Goal: Task Accomplishment & Management: Manage account settings

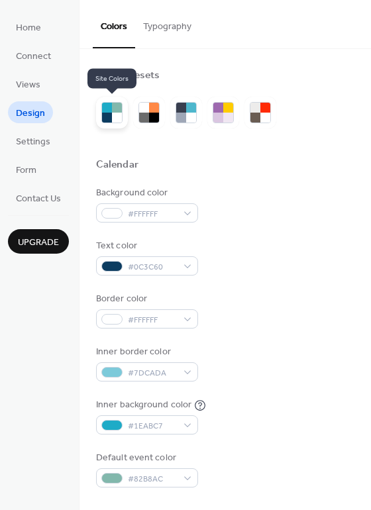
click at [105, 118] on div at bounding box center [107, 118] width 10 height 10
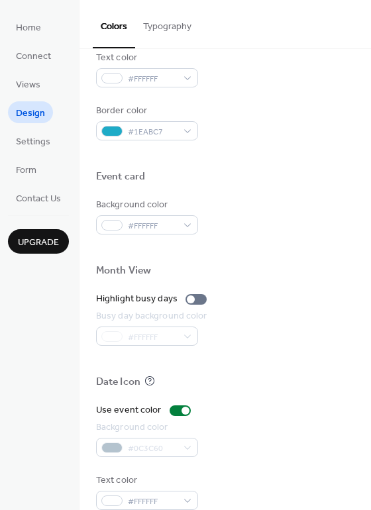
scroll to position [566, 0]
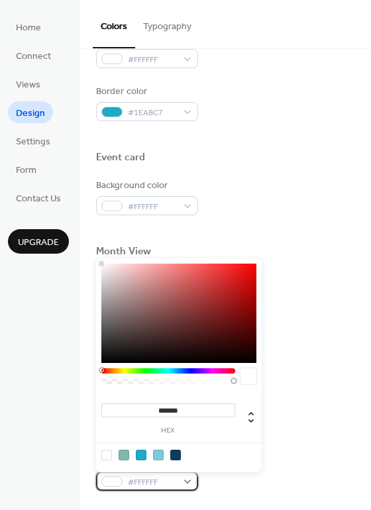
click at [185, 484] on div "#FFFFFF" at bounding box center [147, 481] width 102 height 19
click at [176, 456] on div at bounding box center [175, 455] width 11 height 11
type input "*******"
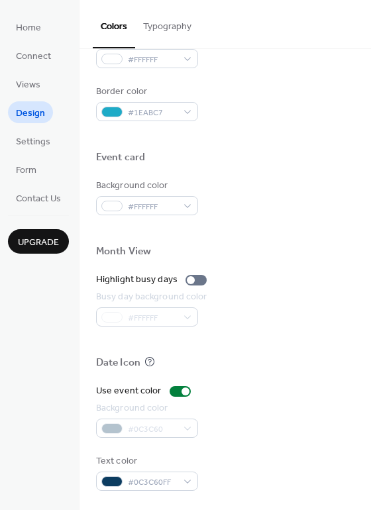
click at [317, 429] on div "Background color #0C3C60" at bounding box center [225, 420] width 258 height 36
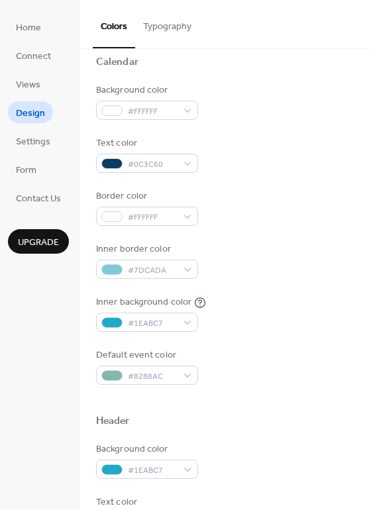
scroll to position [235, 0]
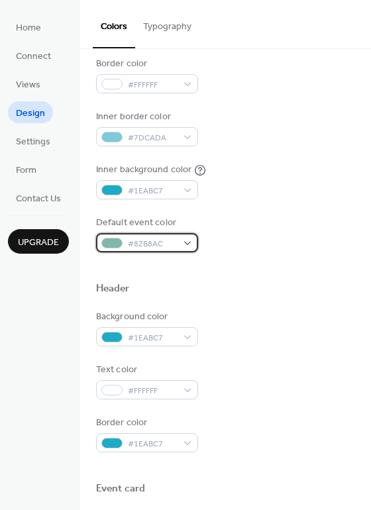
click at [189, 241] on div "#82B8AC" at bounding box center [147, 242] width 102 height 19
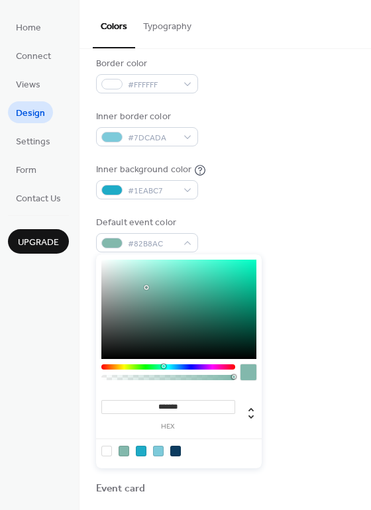
click at [123, 450] on div at bounding box center [124, 451] width 11 height 11
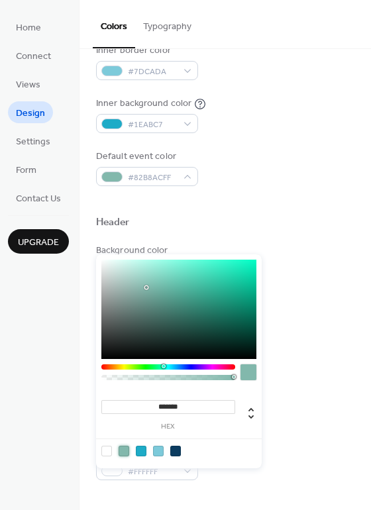
click at [354, 414] on div "Color Presets Calendar Background color #FFFFFF Text color #0C3C60 Border color…" at bounding box center [226, 262] width 292 height 1028
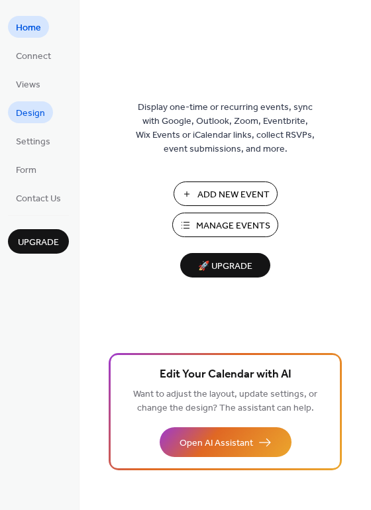
click at [32, 103] on link "Design" at bounding box center [30, 112] width 45 height 22
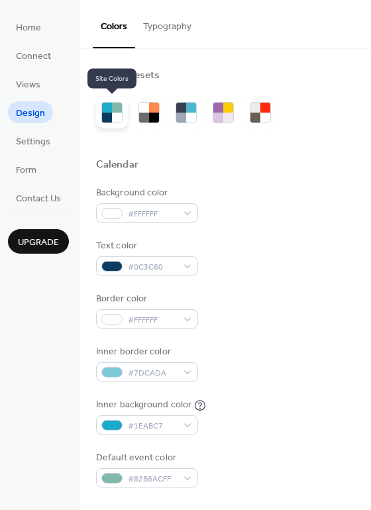
click at [108, 117] on div at bounding box center [107, 118] width 10 height 10
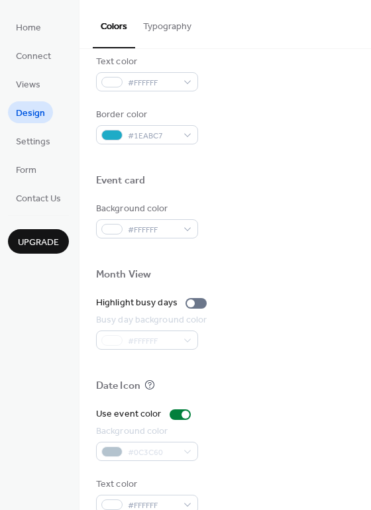
scroll to position [542, 0]
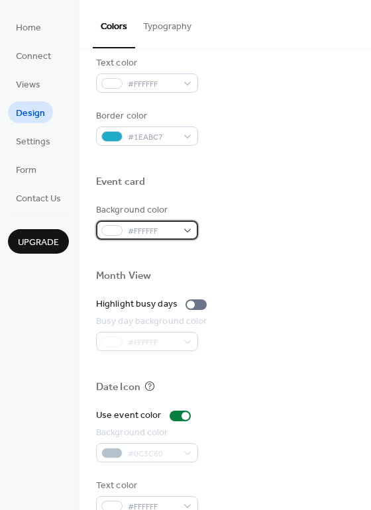
click at [190, 228] on div "#FFFFFF" at bounding box center [147, 230] width 102 height 19
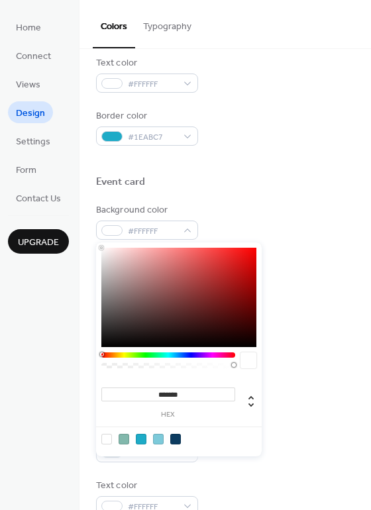
click at [299, 188] on div "Event card" at bounding box center [225, 184] width 258 height 17
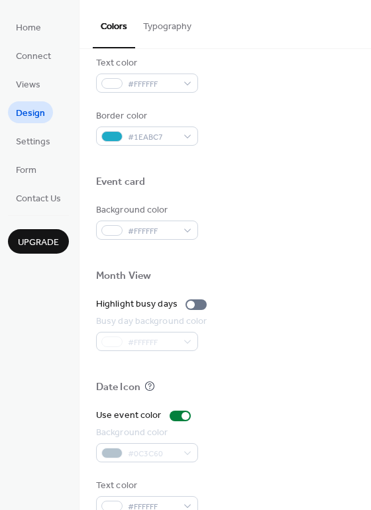
scroll to position [476, 0]
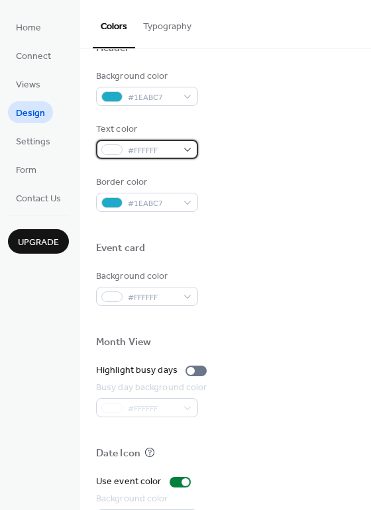
click at [188, 152] on div "#FFFFFF" at bounding box center [147, 149] width 102 height 19
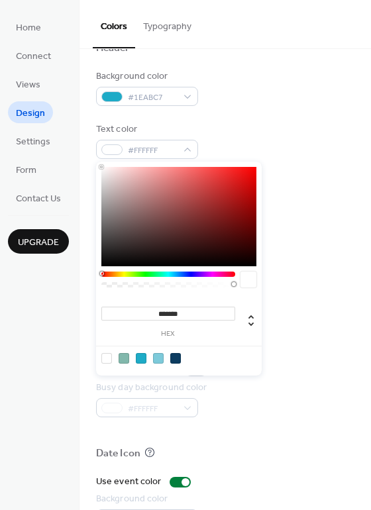
click at [178, 358] on div at bounding box center [175, 358] width 11 height 11
type input "*******"
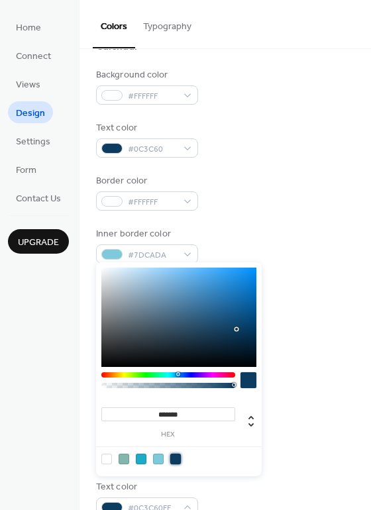
scroll to position [0, 0]
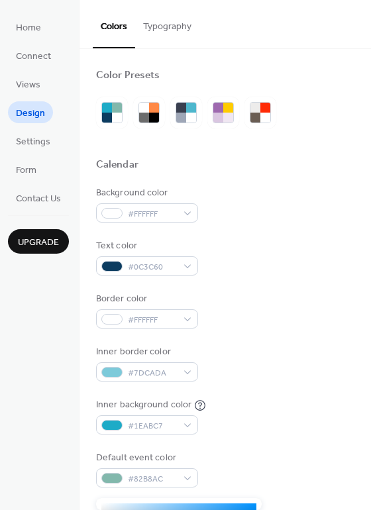
click at [33, 244] on span "Upgrade" at bounding box center [38, 243] width 41 height 14
click at [166, 31] on button "Typography" at bounding box center [167, 23] width 64 height 47
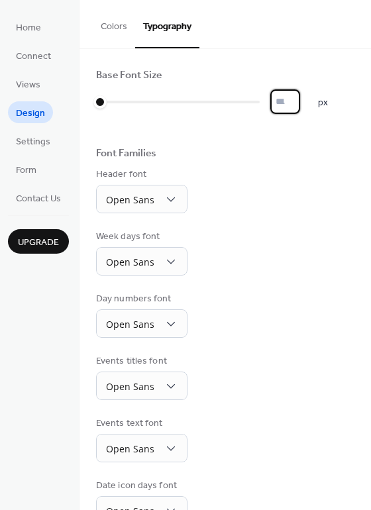
click at [282, 101] on input "*" at bounding box center [285, 101] width 30 height 25
click at [298, 100] on input "*" at bounding box center [285, 101] width 30 height 25
click at [298, 100] on input "**" at bounding box center [285, 101] width 30 height 25
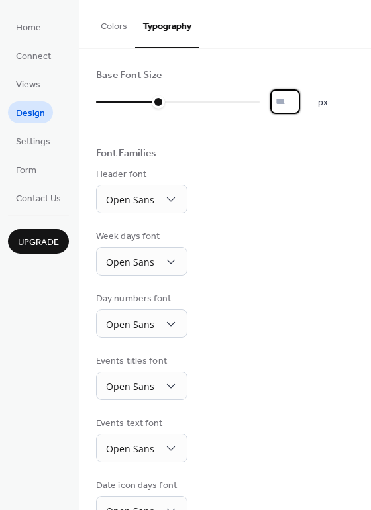
click at [298, 100] on input "**" at bounding box center [285, 101] width 30 height 25
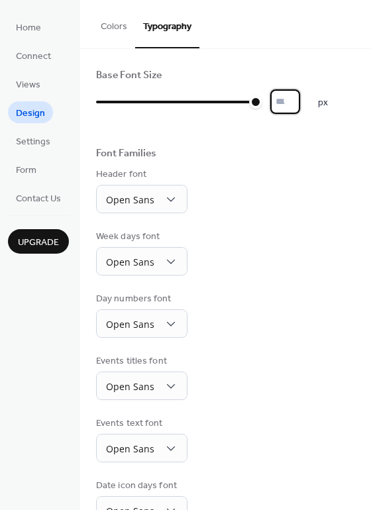
click at [298, 106] on input "**" at bounding box center [285, 101] width 30 height 25
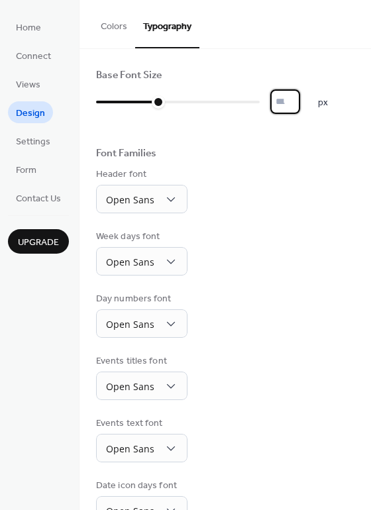
type input "**"
click at [298, 106] on input "**" at bounding box center [285, 101] width 30 height 25
click at [52, 140] on link "Settings" at bounding box center [33, 141] width 50 height 22
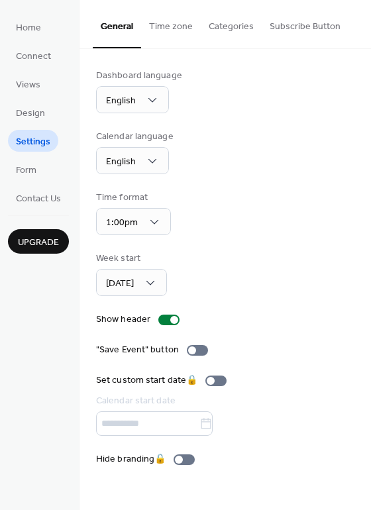
click at [237, 32] on button "Categories" at bounding box center [231, 23] width 61 height 47
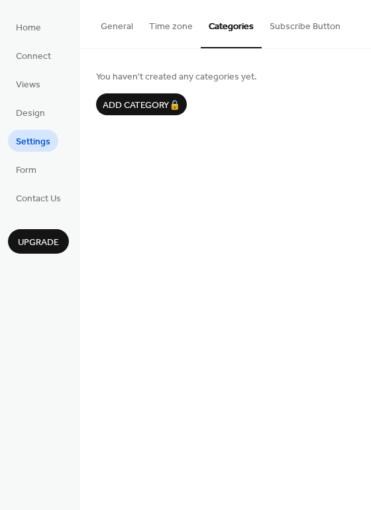
click at [301, 27] on button "Subscribe Button" at bounding box center [305, 23] width 87 height 47
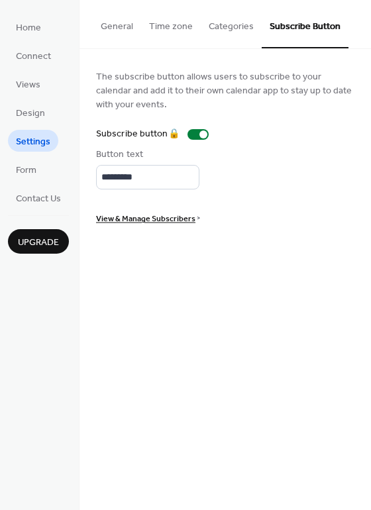
click at [126, 27] on button "General" at bounding box center [117, 23] width 48 height 47
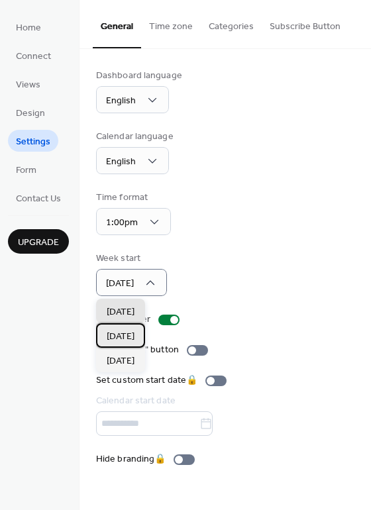
click at [144, 343] on div "Monday" at bounding box center [120, 335] width 49 height 25
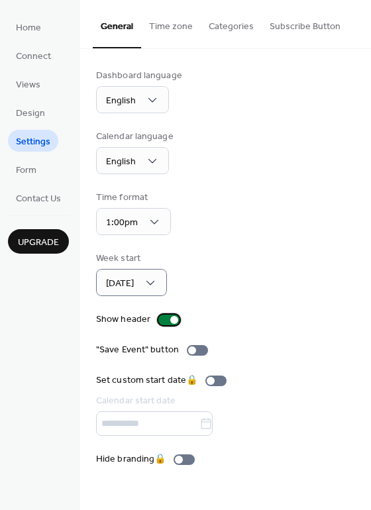
click at [170, 320] on div at bounding box center [174, 320] width 8 height 8
click at [170, 320] on div at bounding box center [168, 320] width 21 height 11
click at [34, 109] on span "Design" at bounding box center [30, 114] width 29 height 14
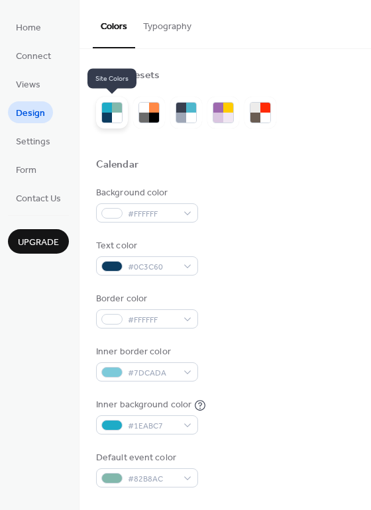
click at [105, 113] on div at bounding box center [107, 118] width 10 height 10
click at [157, 115] on div at bounding box center [154, 118] width 10 height 10
click at [116, 116] on div at bounding box center [117, 118] width 10 height 10
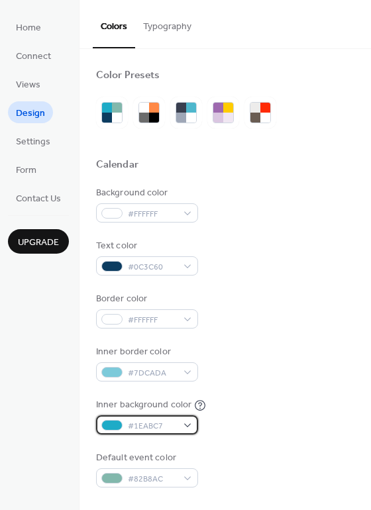
click at [185, 427] on div "#1EABC7" at bounding box center [147, 424] width 102 height 19
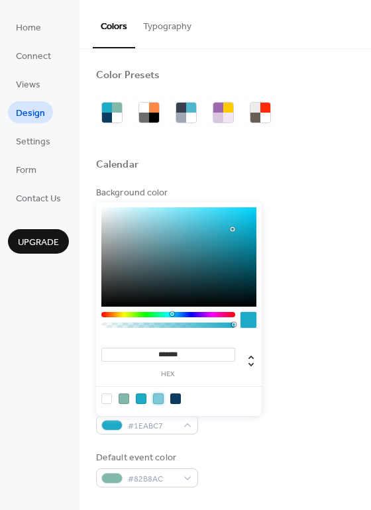
click at [158, 398] on div at bounding box center [158, 399] width 11 height 11
click at [104, 400] on div at bounding box center [106, 399] width 11 height 11
type input "*******"
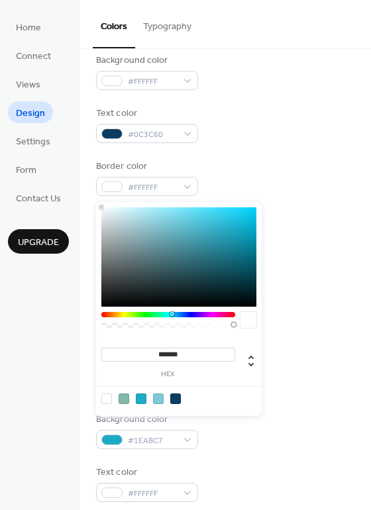
scroll to position [199, 0]
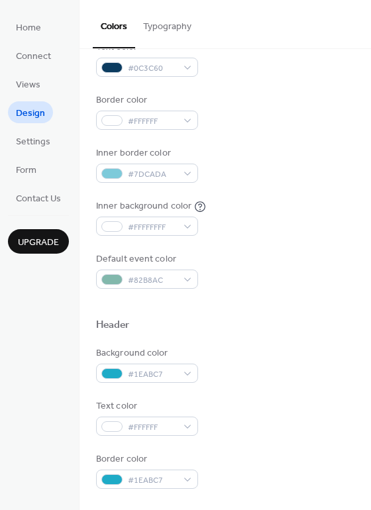
click at [325, 333] on div "Header" at bounding box center [225, 327] width 258 height 17
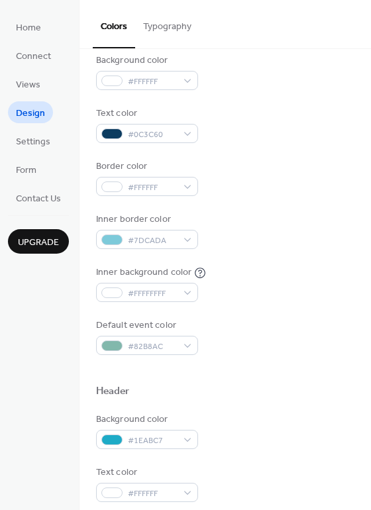
scroll to position [331, 0]
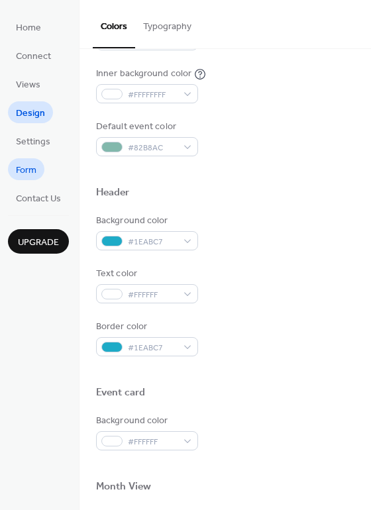
click at [38, 170] on link "Form" at bounding box center [26, 169] width 36 height 22
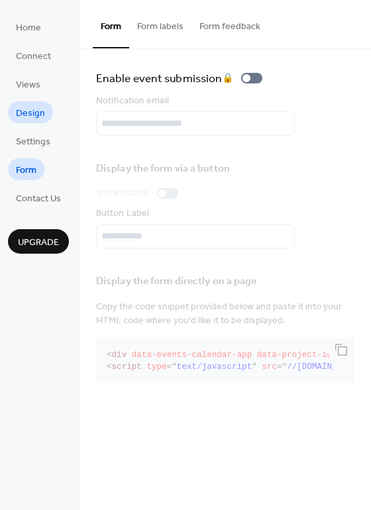
click at [36, 116] on span "Design" at bounding box center [30, 114] width 29 height 14
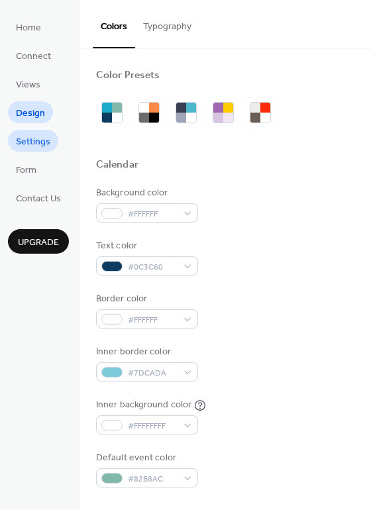
click at [35, 136] on span "Settings" at bounding box center [33, 142] width 34 height 14
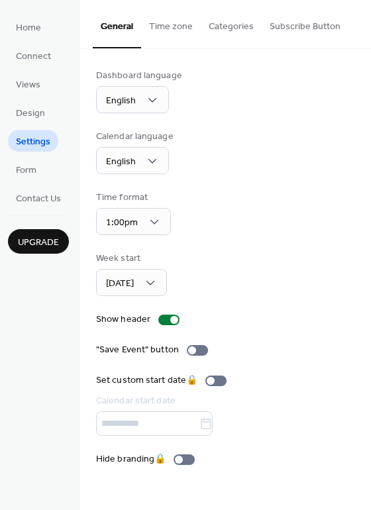
click at [174, 28] on button "Time zone" at bounding box center [171, 23] width 60 height 47
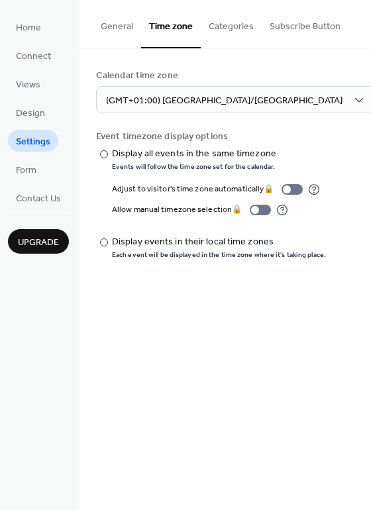
click at [218, 25] on button "Categories" at bounding box center [231, 23] width 61 height 47
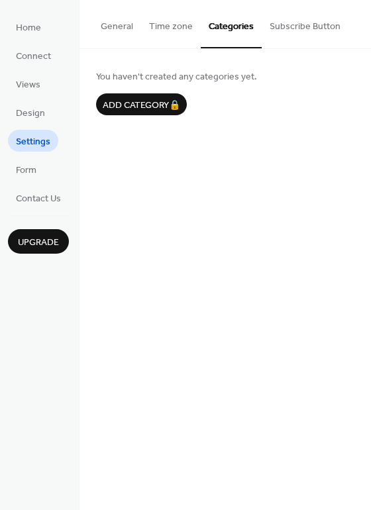
click at [295, 26] on button "Subscribe Button" at bounding box center [305, 23] width 87 height 47
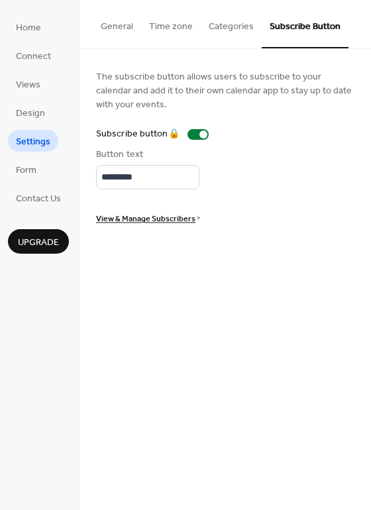
click at [205, 21] on button "Categories" at bounding box center [231, 23] width 61 height 47
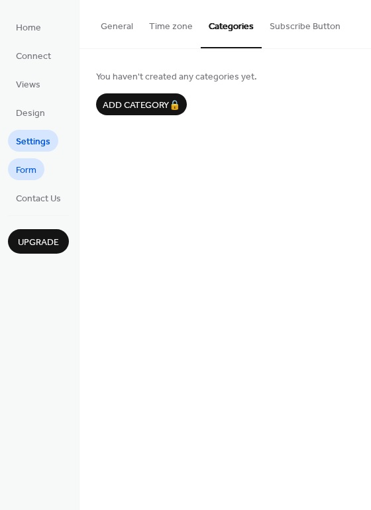
click at [21, 169] on span "Form" at bounding box center [26, 171] width 21 height 14
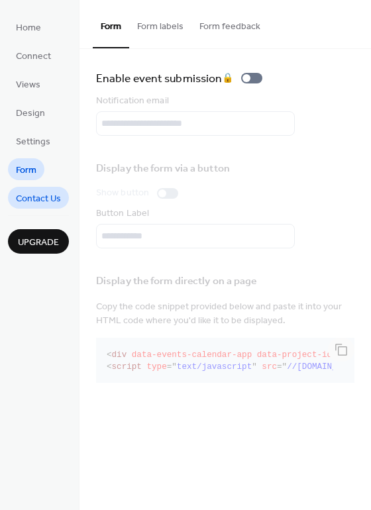
click at [54, 194] on span "Contact Us" at bounding box center [38, 199] width 45 height 14
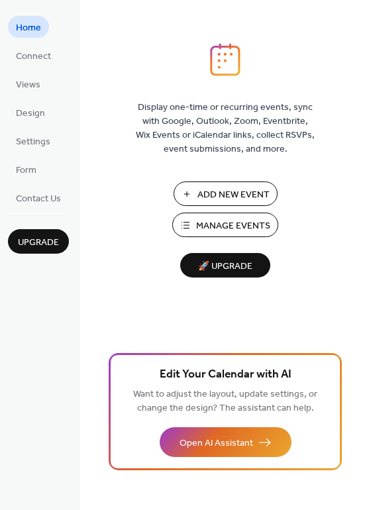
click at [215, 220] on span "Manage Events" at bounding box center [233, 226] width 74 height 14
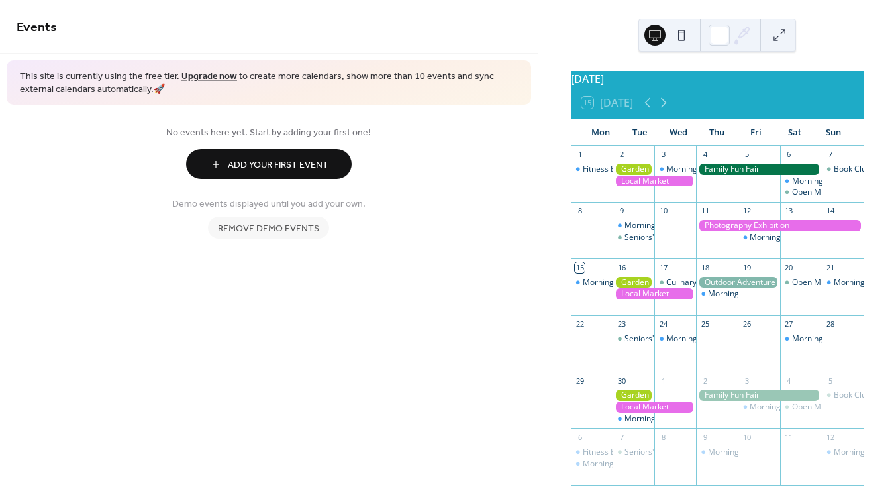
click at [297, 229] on span "Remove demo events" at bounding box center [268, 229] width 101 height 14
